Goal: Task Accomplishment & Management: Manage account settings

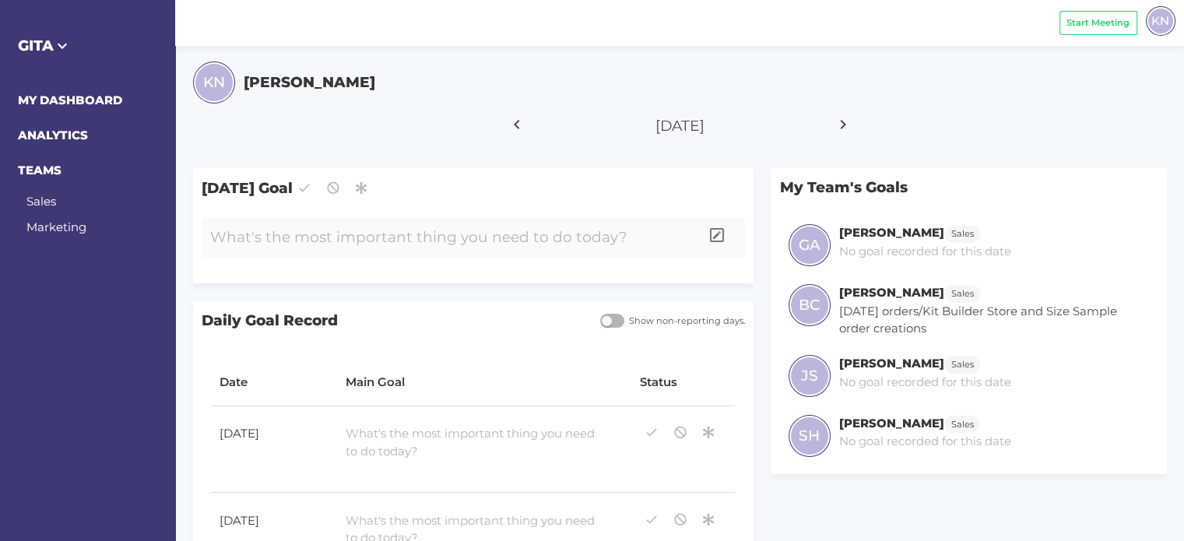
click at [374, 239] on div at bounding box center [451, 238] width 498 height 40
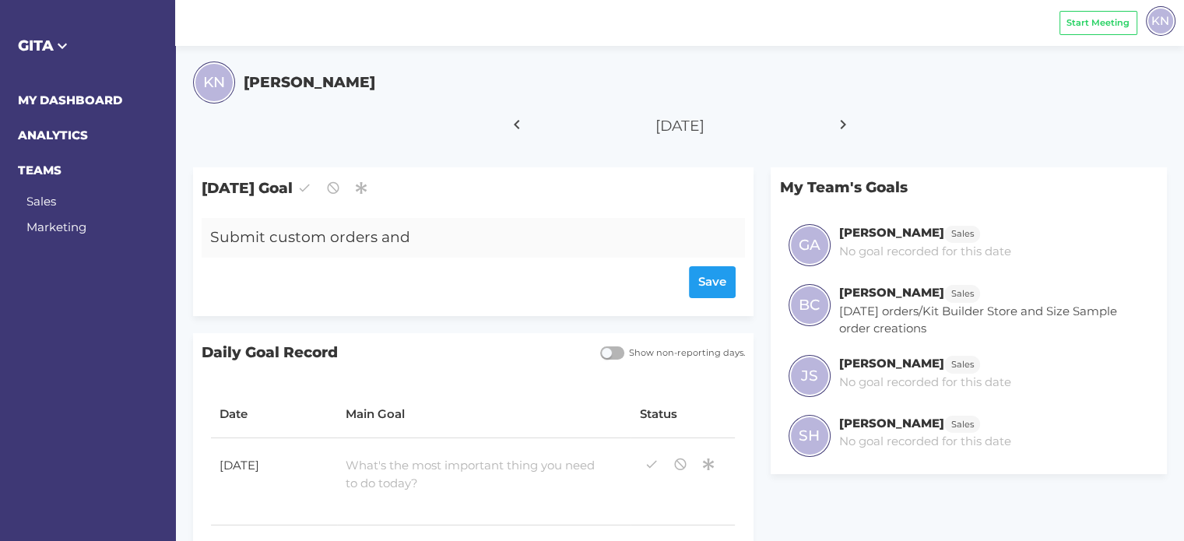
click at [452, 233] on div "Submit custom orders and" at bounding box center [451, 238] width 498 height 40
click at [710, 282] on div "Save" at bounding box center [472, 282] width 525 height 32
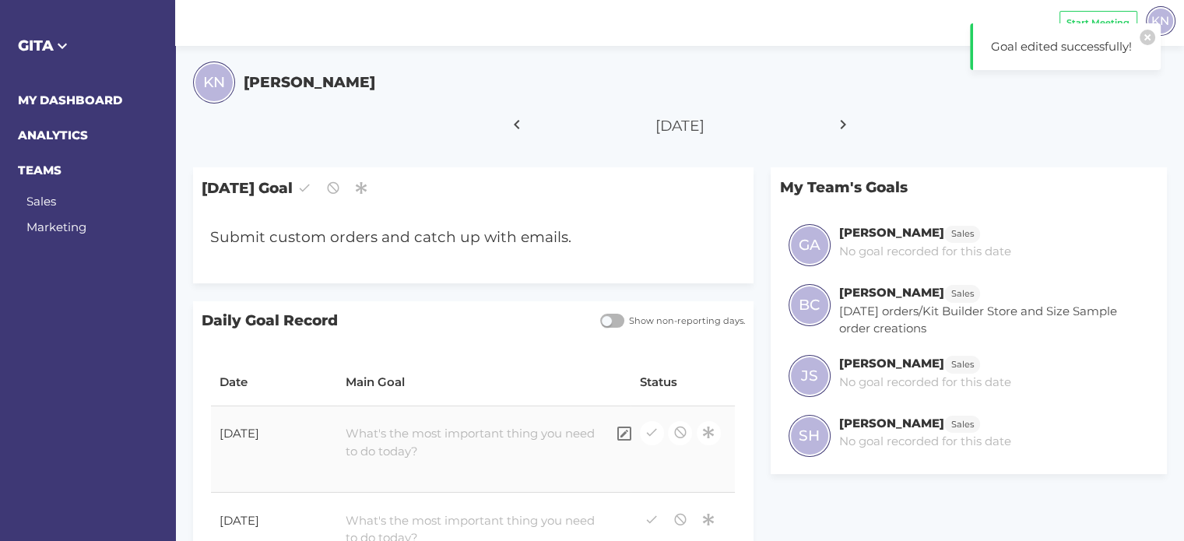
click at [468, 445] on div at bounding box center [471, 442] width 269 height 53
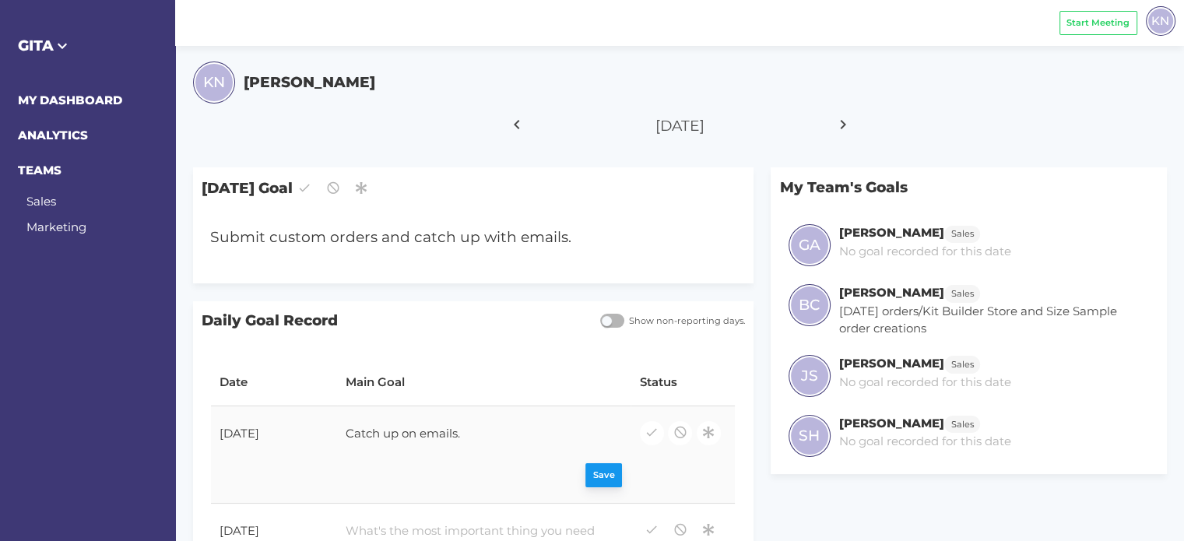
click at [589, 468] on div "Save" at bounding box center [483, 476] width 276 height 24
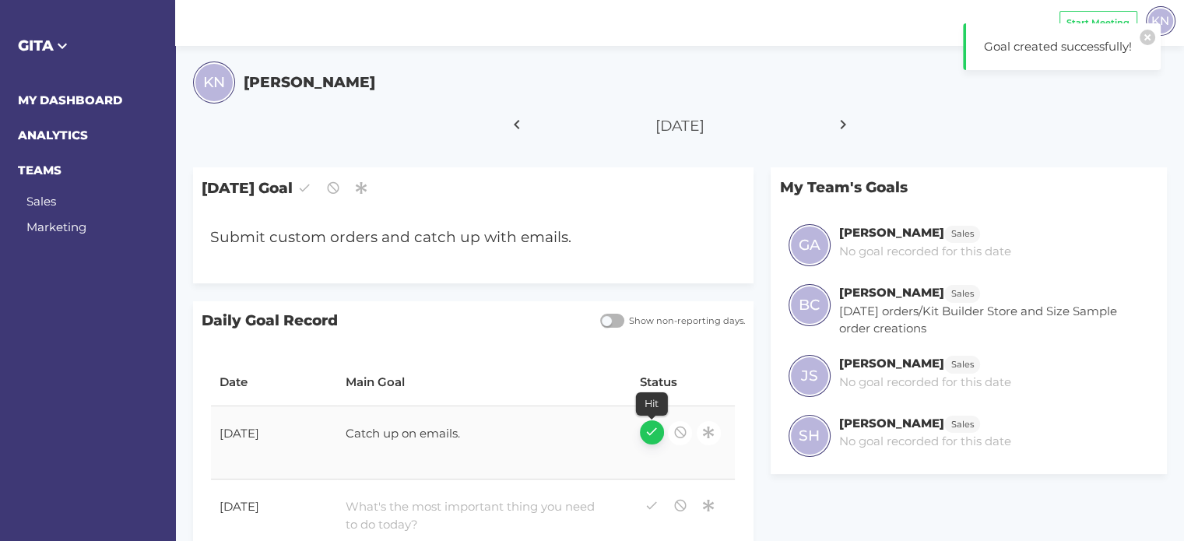
click at [655, 435] on icon "button" at bounding box center [651, 431] width 14 height 21
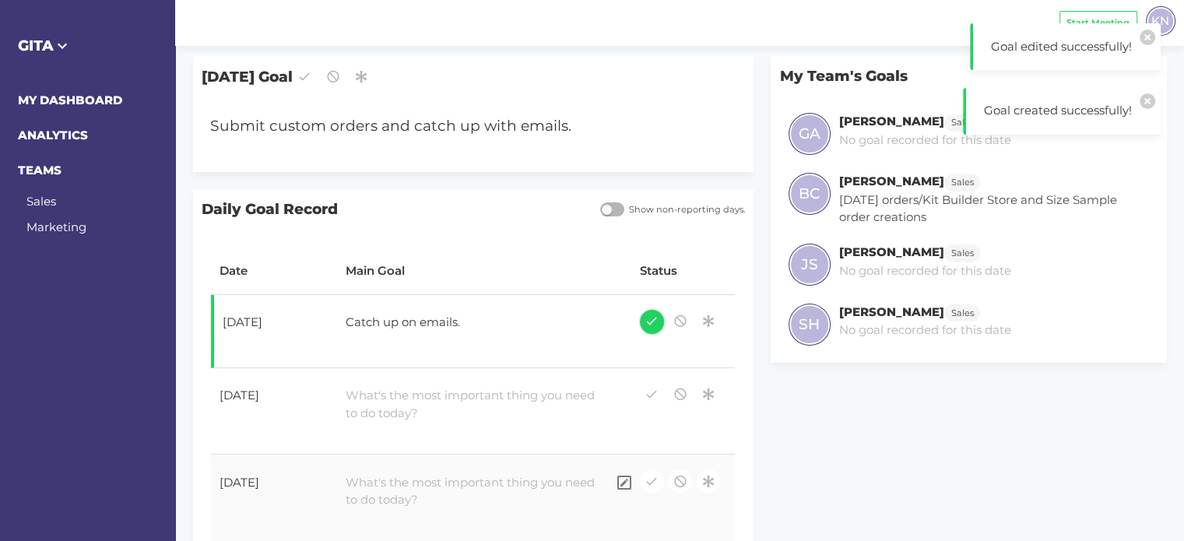
scroll to position [156, 0]
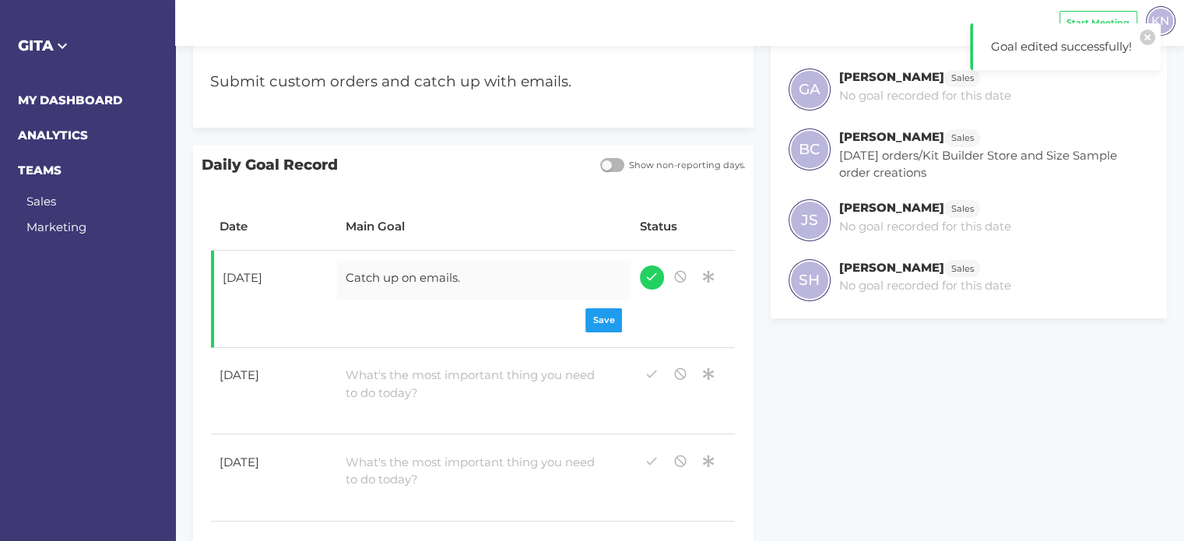
click at [421, 273] on div "Catch up on emails." at bounding box center [471, 280] width 269 height 39
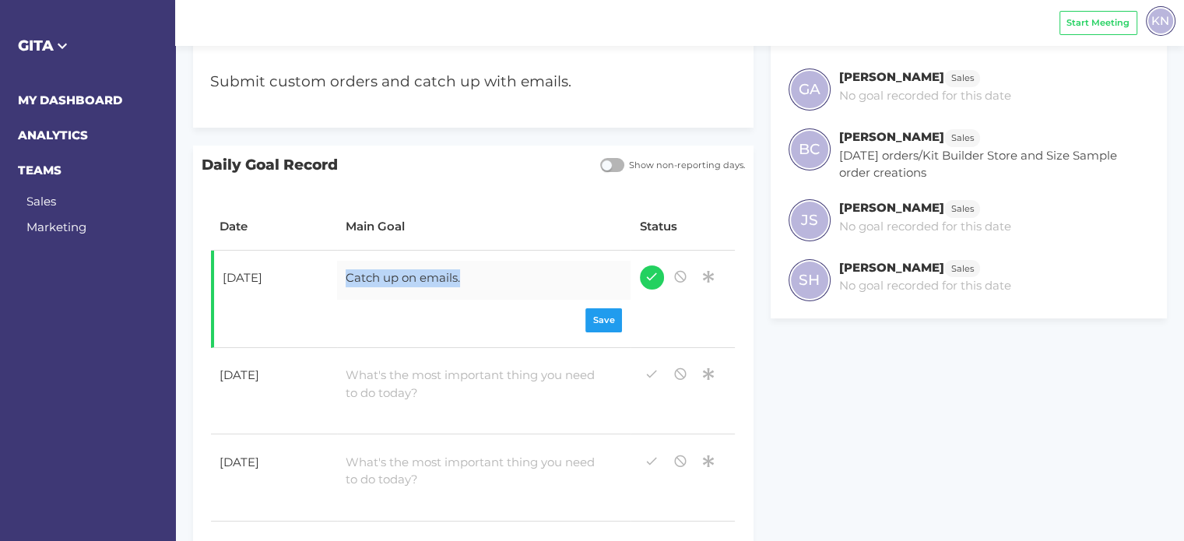
click at [421, 273] on div "Catch up on emails." at bounding box center [471, 280] width 269 height 39
copy div "Catch up on emails."
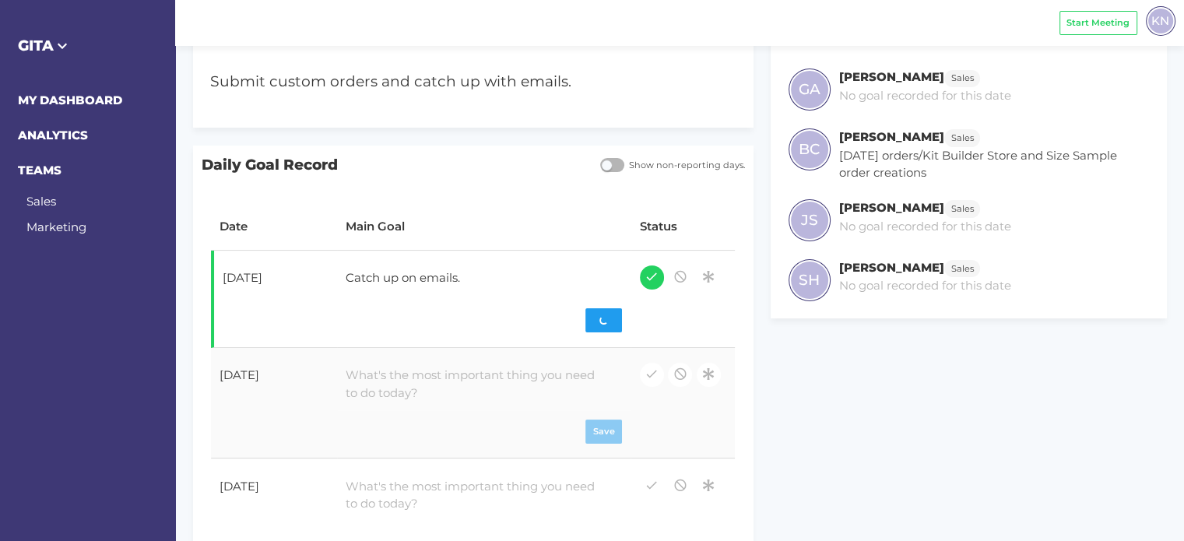
click at [442, 373] on div at bounding box center [471, 384] width 269 height 53
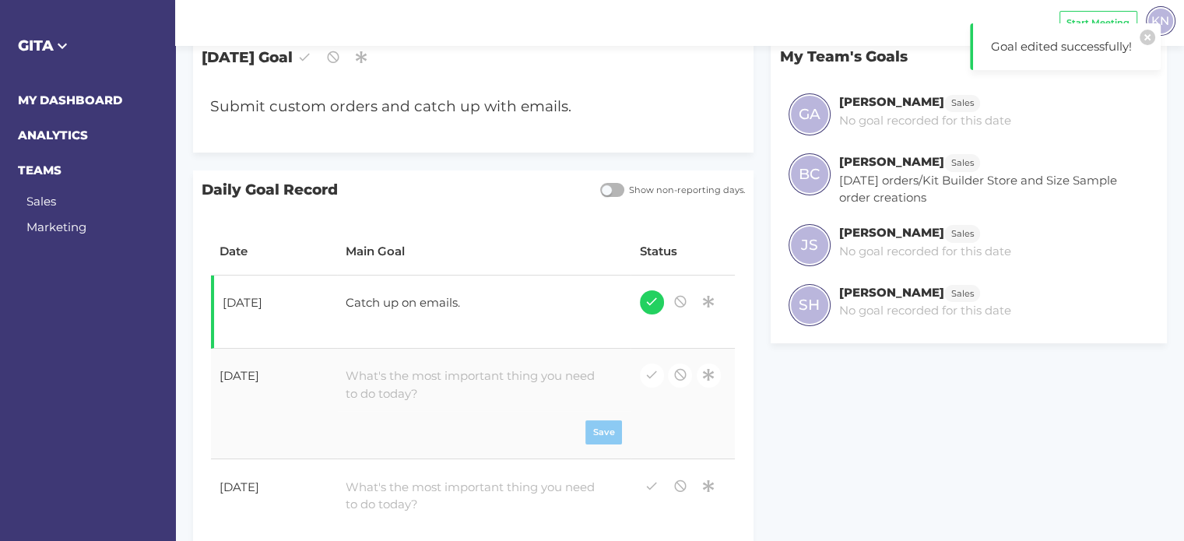
paste div
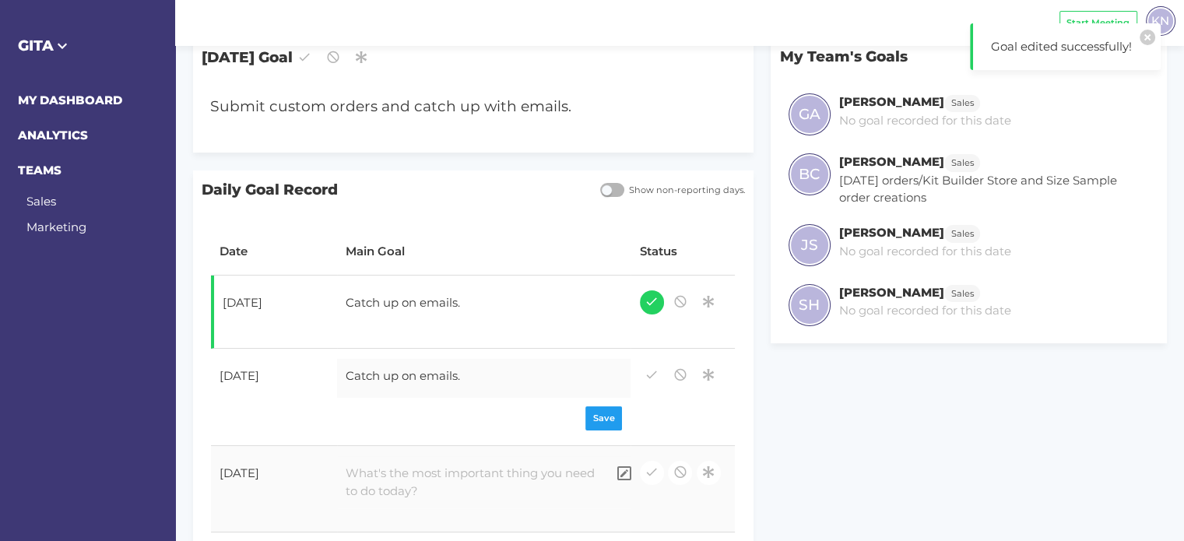
click at [402, 492] on div at bounding box center [471, 482] width 269 height 53
paste div
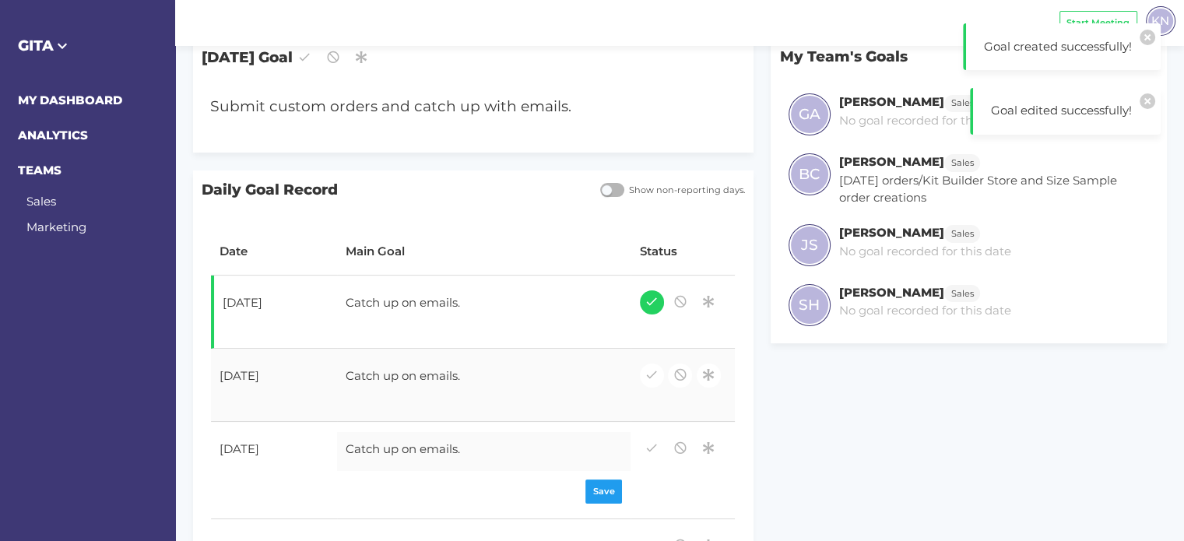
scroll to position [107, 0]
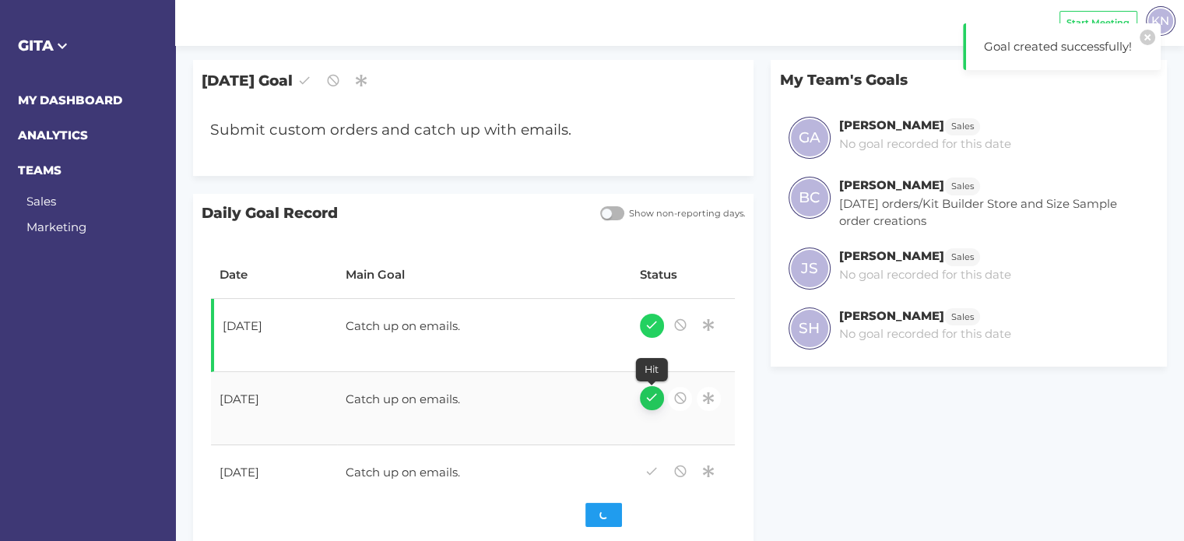
click at [655, 403] on icon "button" at bounding box center [651, 397] width 14 height 21
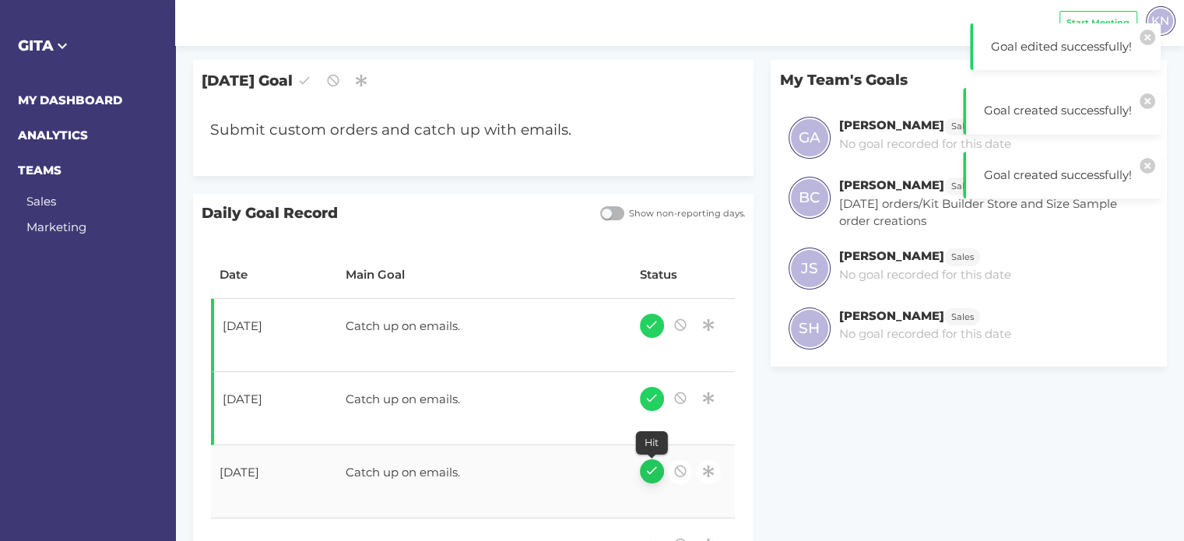
click at [648, 469] on icon "button" at bounding box center [651, 470] width 14 height 21
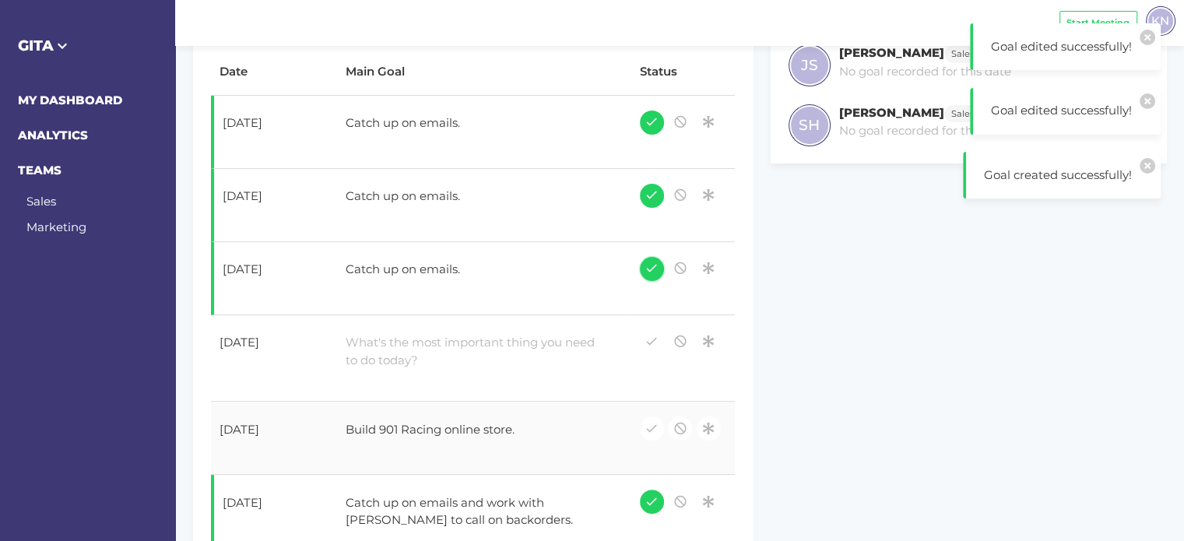
scroll to position [341, 0]
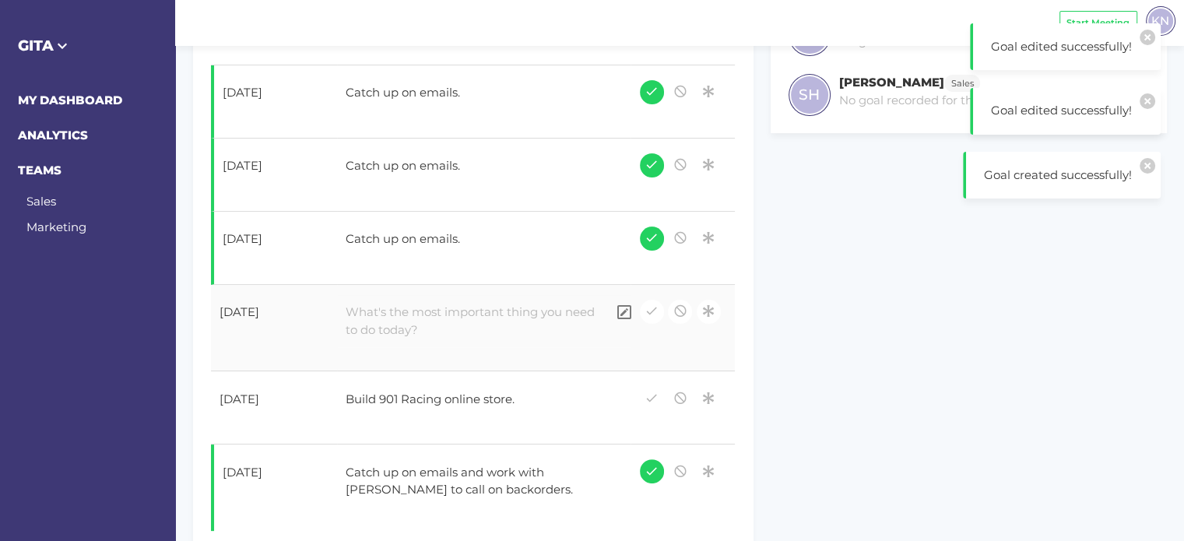
click at [451, 319] on div at bounding box center [471, 321] width 269 height 53
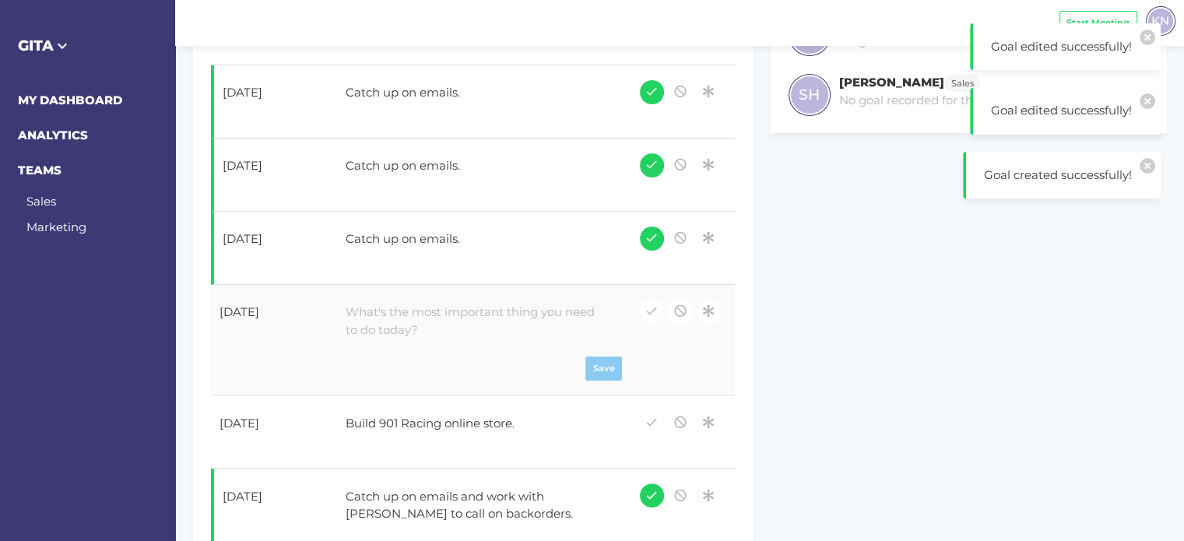
paste div
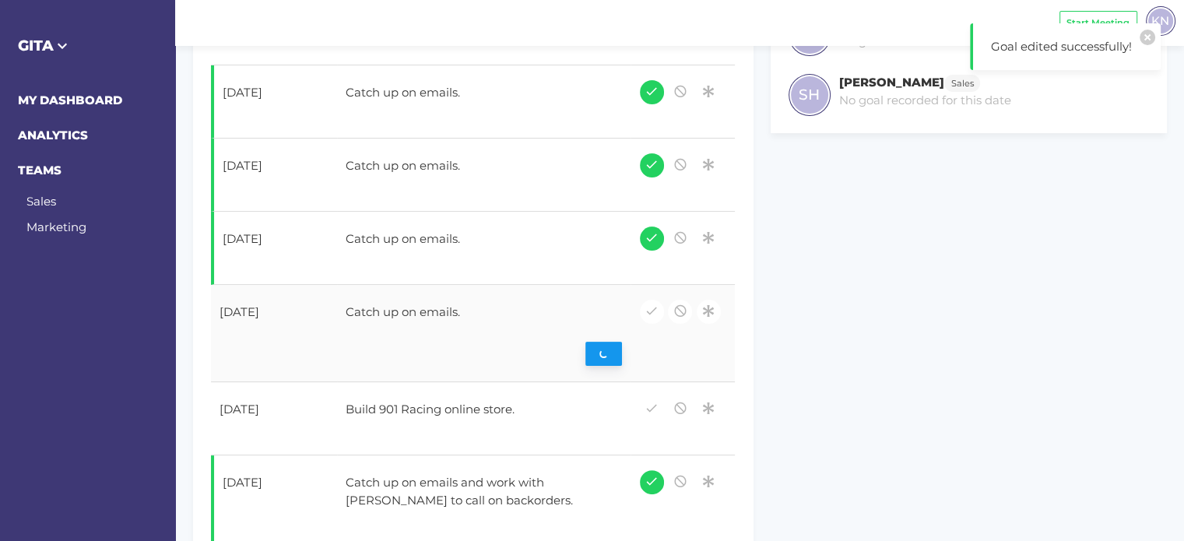
click at [604, 357] on div "Save" at bounding box center [483, 354] width 276 height 24
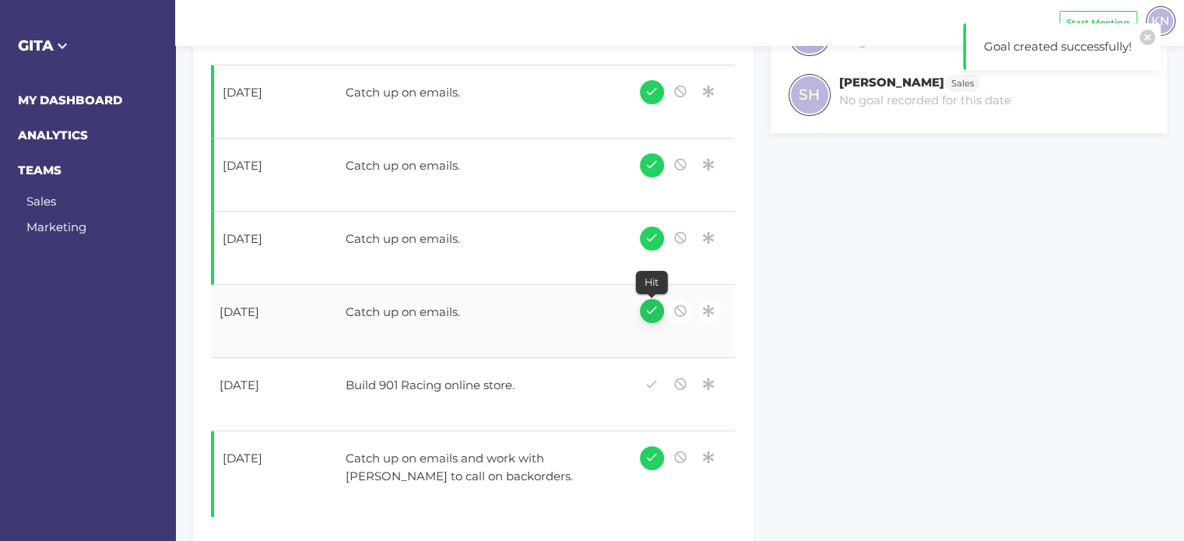
click at [648, 314] on icon "button" at bounding box center [651, 310] width 14 height 21
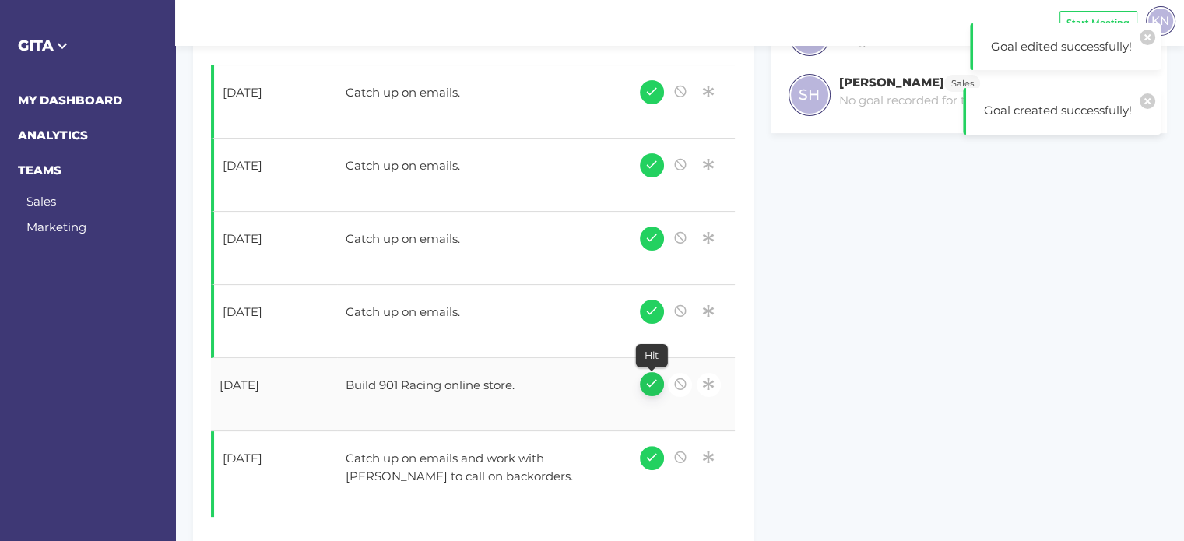
click at [657, 383] on icon "button" at bounding box center [651, 383] width 14 height 21
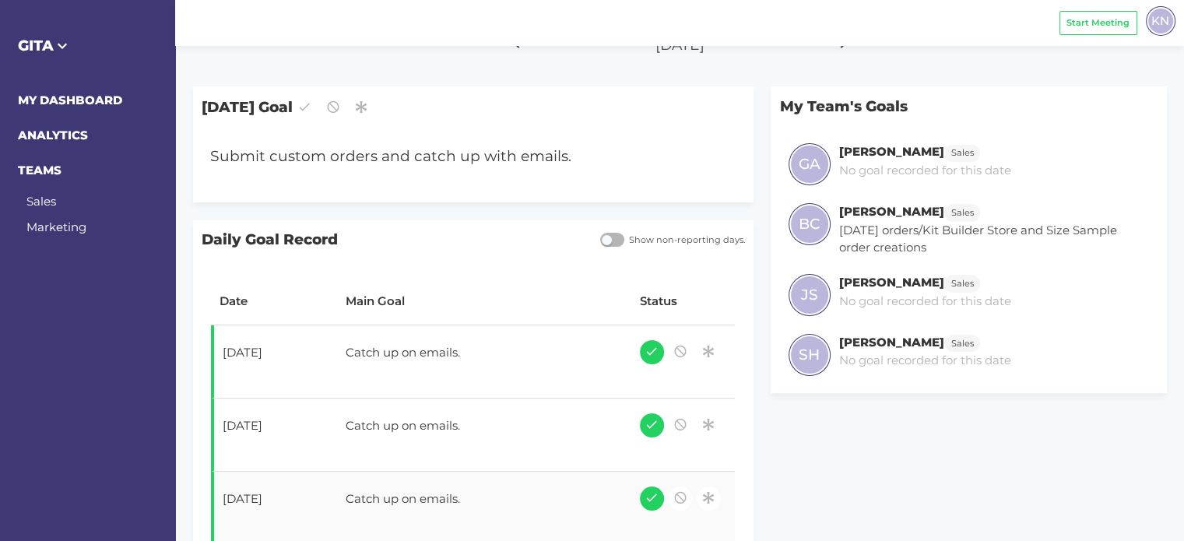
scroll to position [156, 0]
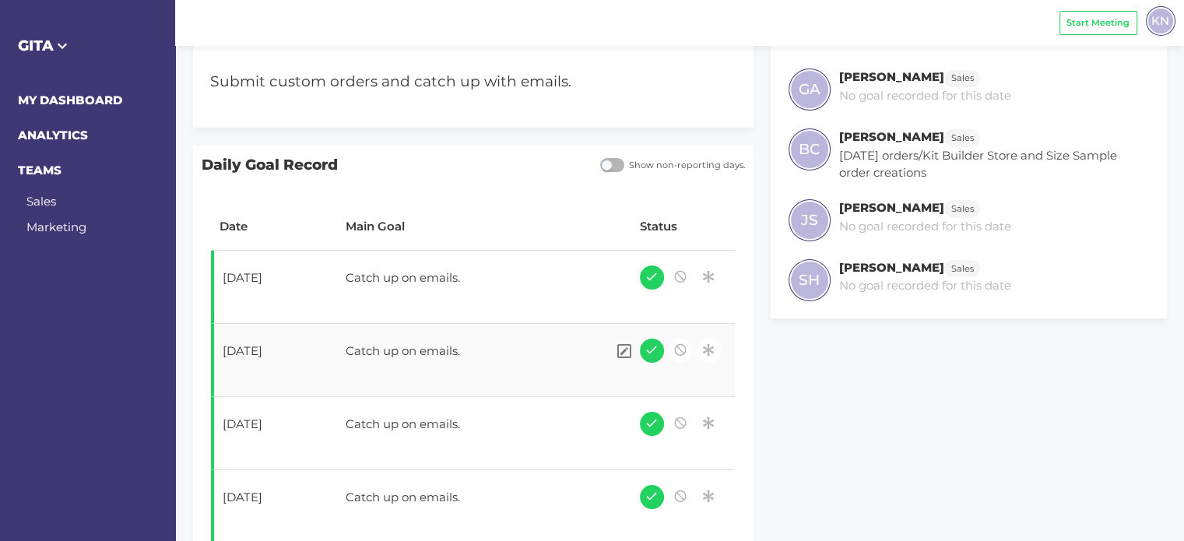
click at [385, 351] on div "Catch up on emails." at bounding box center [471, 353] width 269 height 39
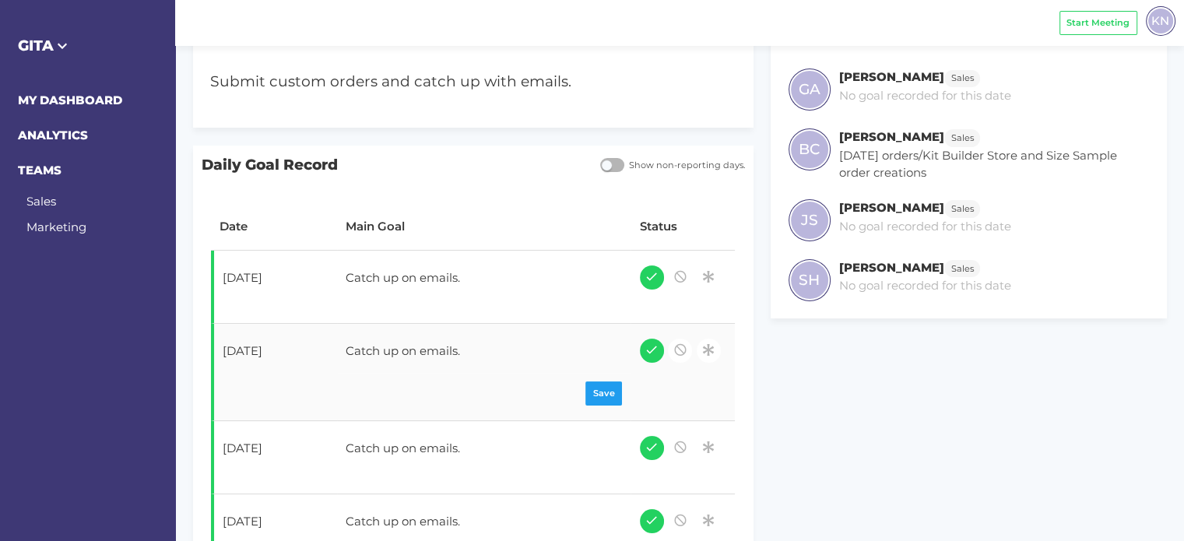
click at [453, 359] on div "Catch up on emails." at bounding box center [471, 353] width 269 height 39
click at [479, 351] on div "Catch up on emails." at bounding box center [471, 353] width 269 height 39
click at [347, 351] on div "Catch up on emails." at bounding box center [471, 353] width 269 height 39
click at [598, 397] on div "Save" at bounding box center [483, 393] width 276 height 24
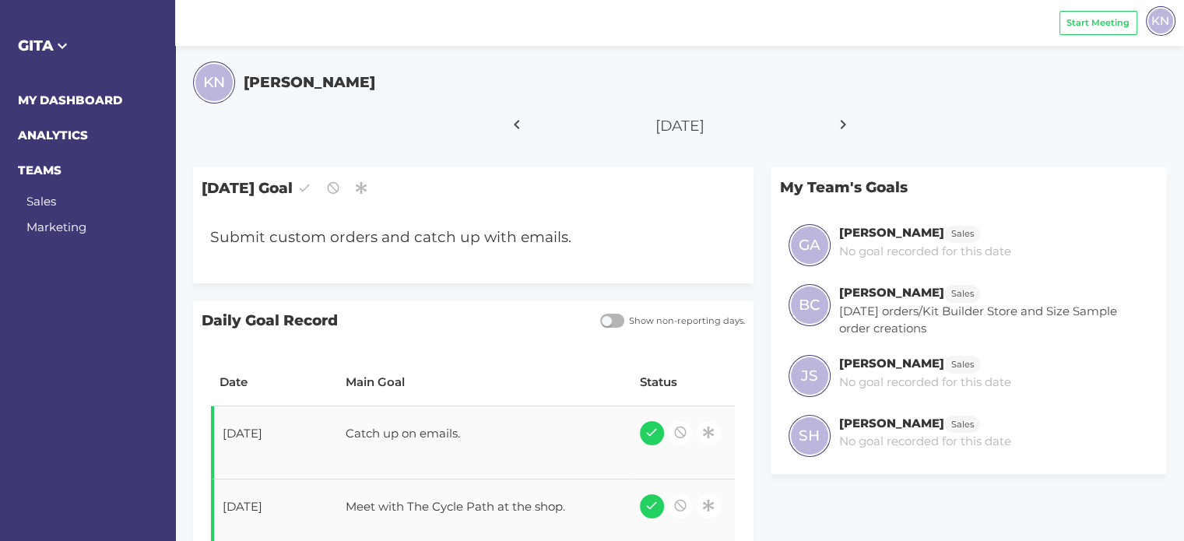
scroll to position [78, 0]
